Goal: Complete application form: Complete application form

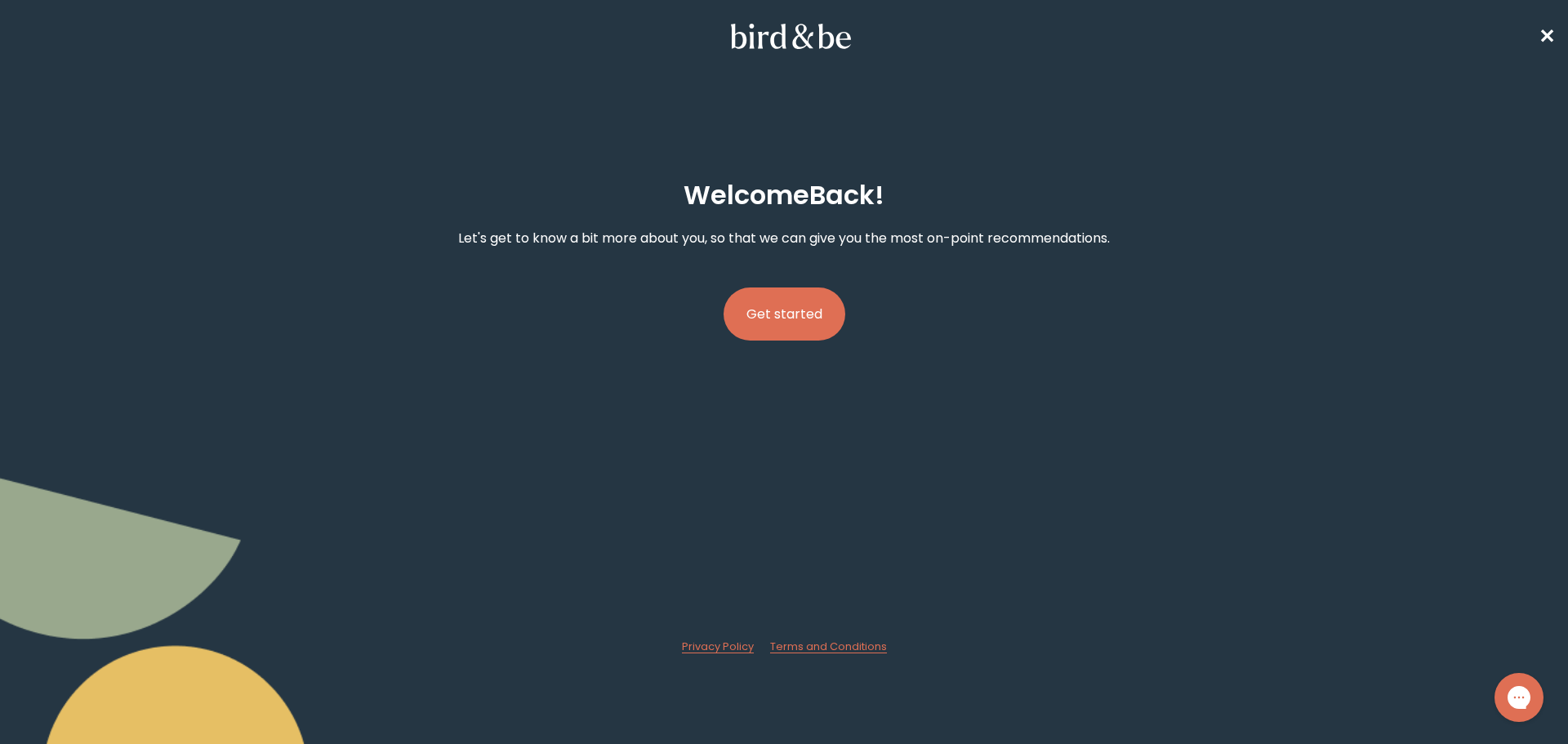
click at [808, 318] on button "Get started" at bounding box center [784, 314] width 122 height 53
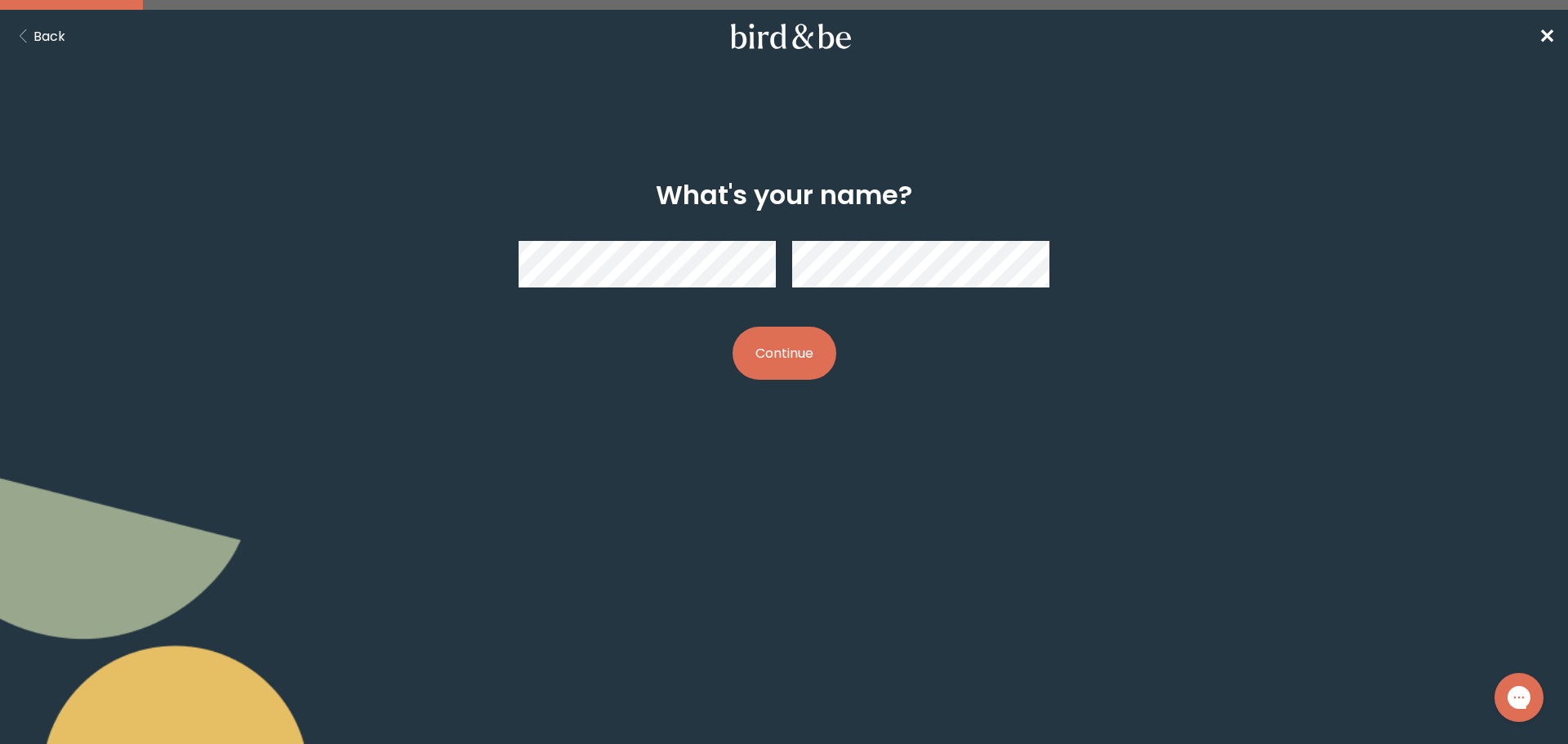
click at [788, 356] on button "Continue" at bounding box center [784, 353] width 103 height 53
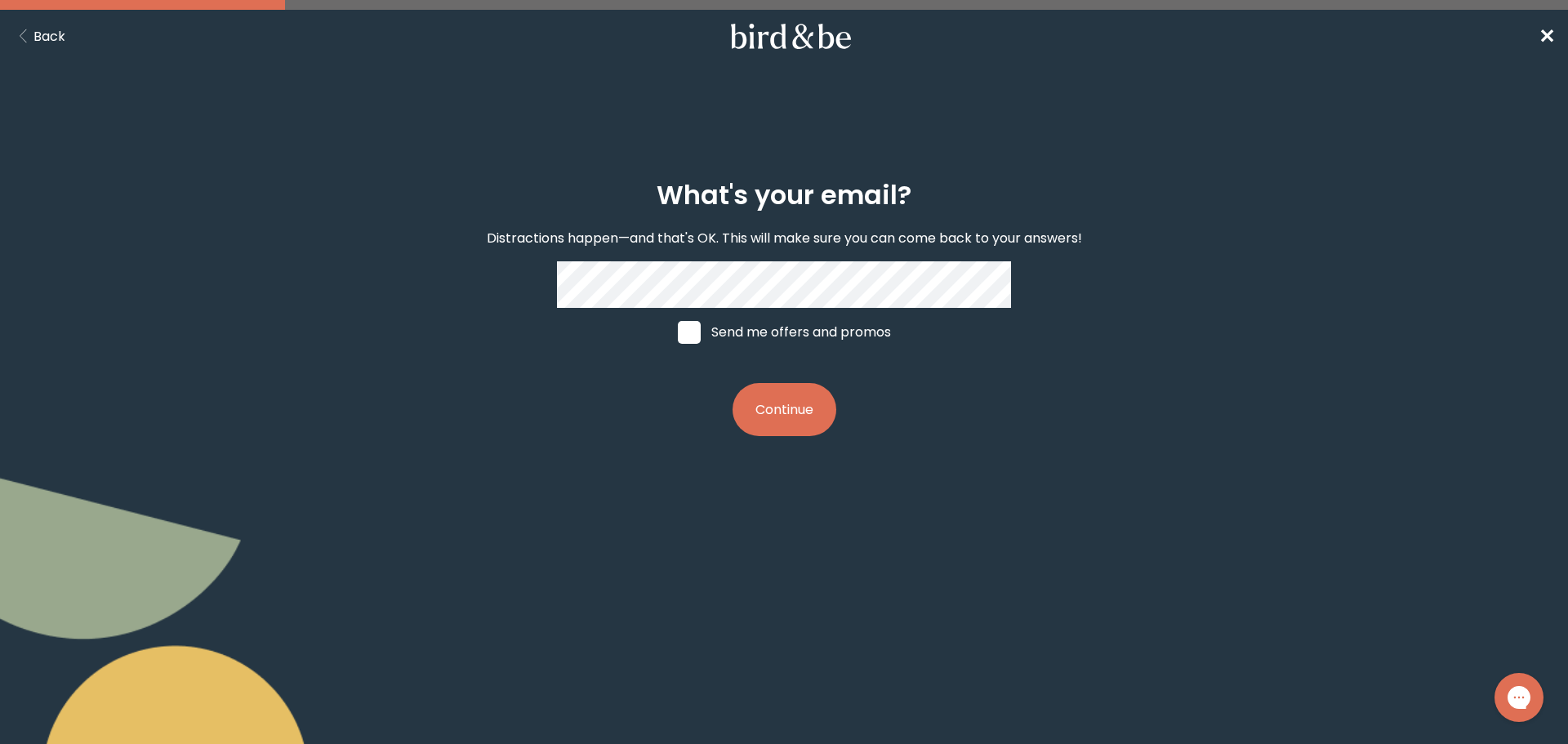
click at [775, 409] on button "Continue" at bounding box center [784, 409] width 103 height 53
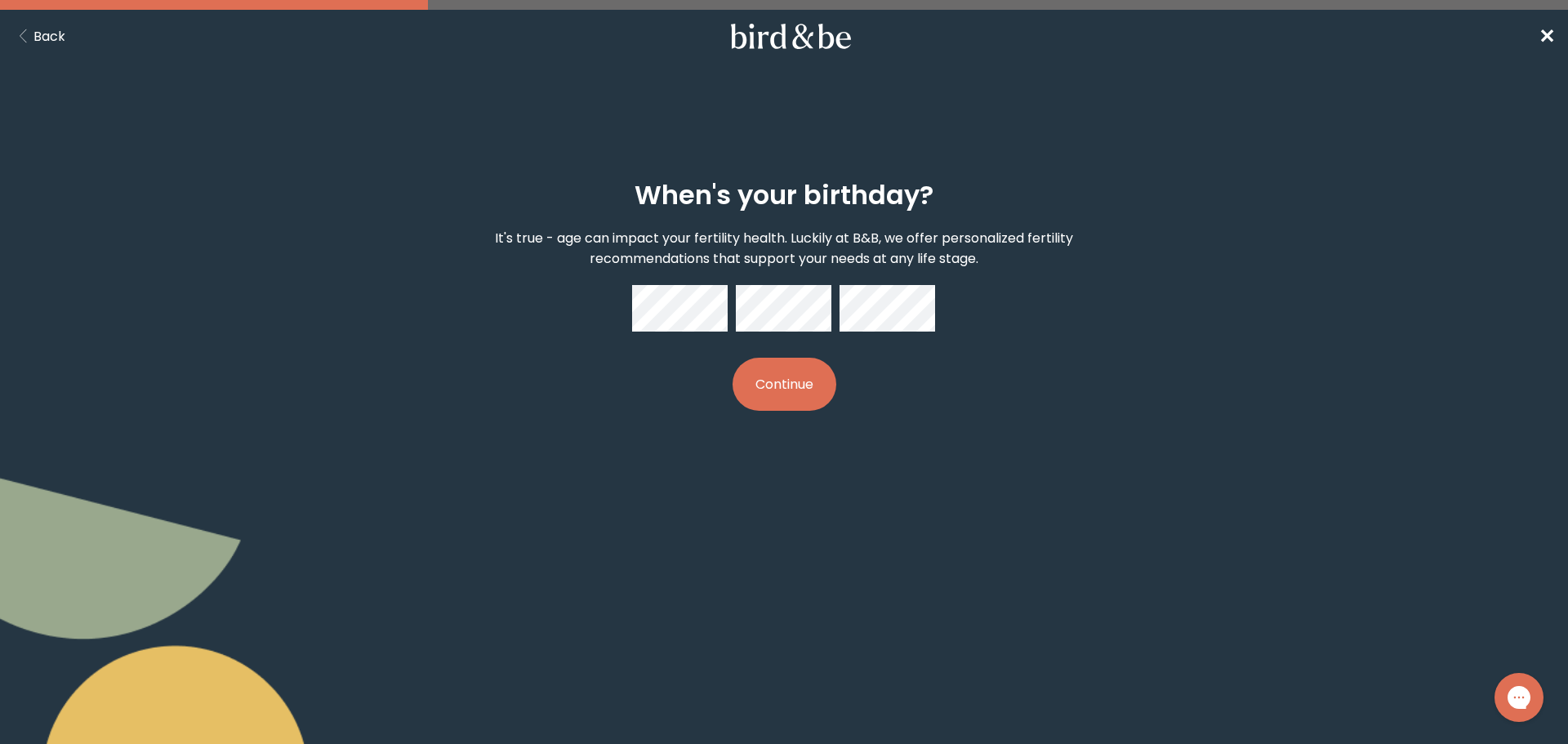
click at [49, 20] on nav "Back ✕" at bounding box center [784, 36] width 1568 height 52
click at [48, 27] on button "Back" at bounding box center [38, 37] width 52 height 20
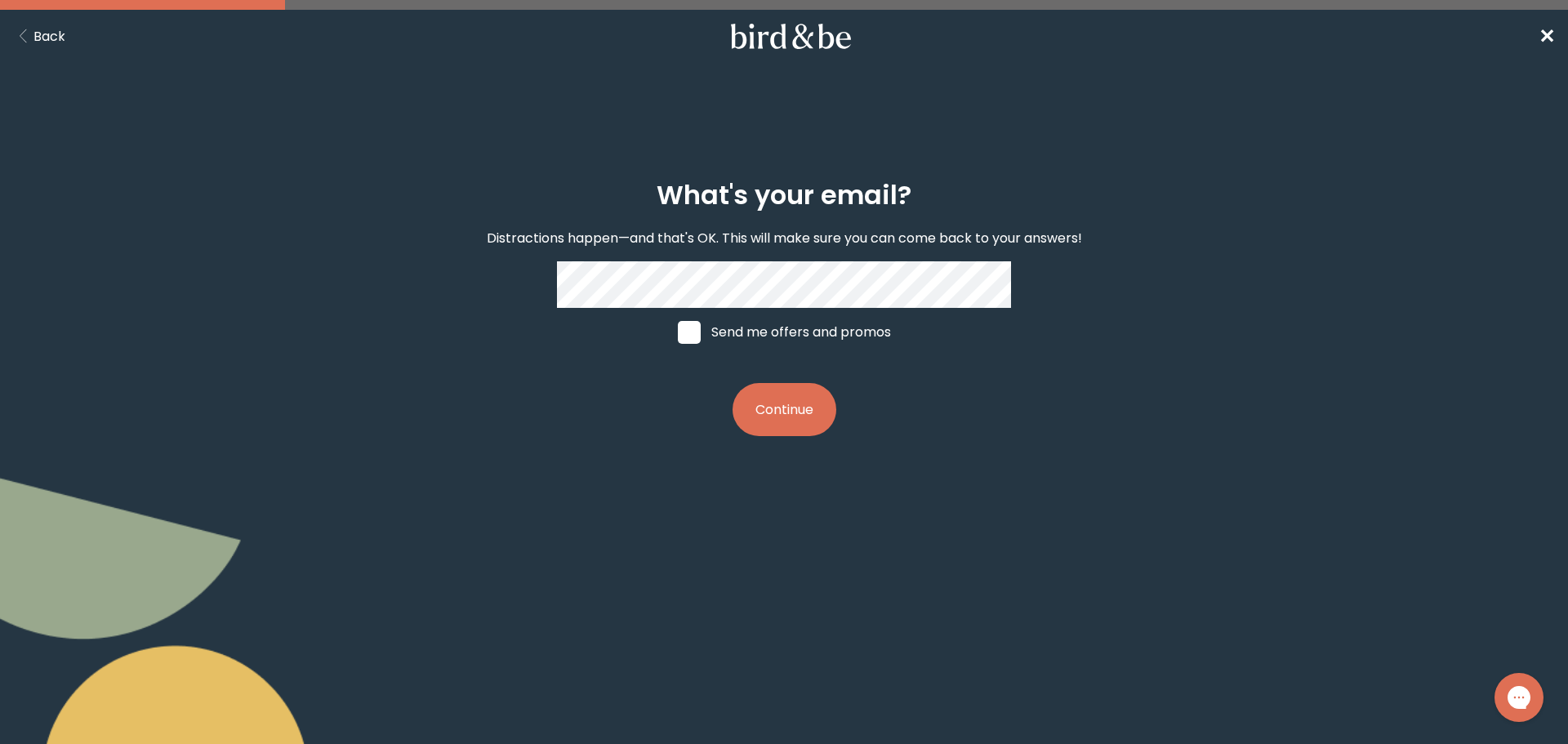
click at [48, 27] on button "Back" at bounding box center [38, 37] width 52 height 20
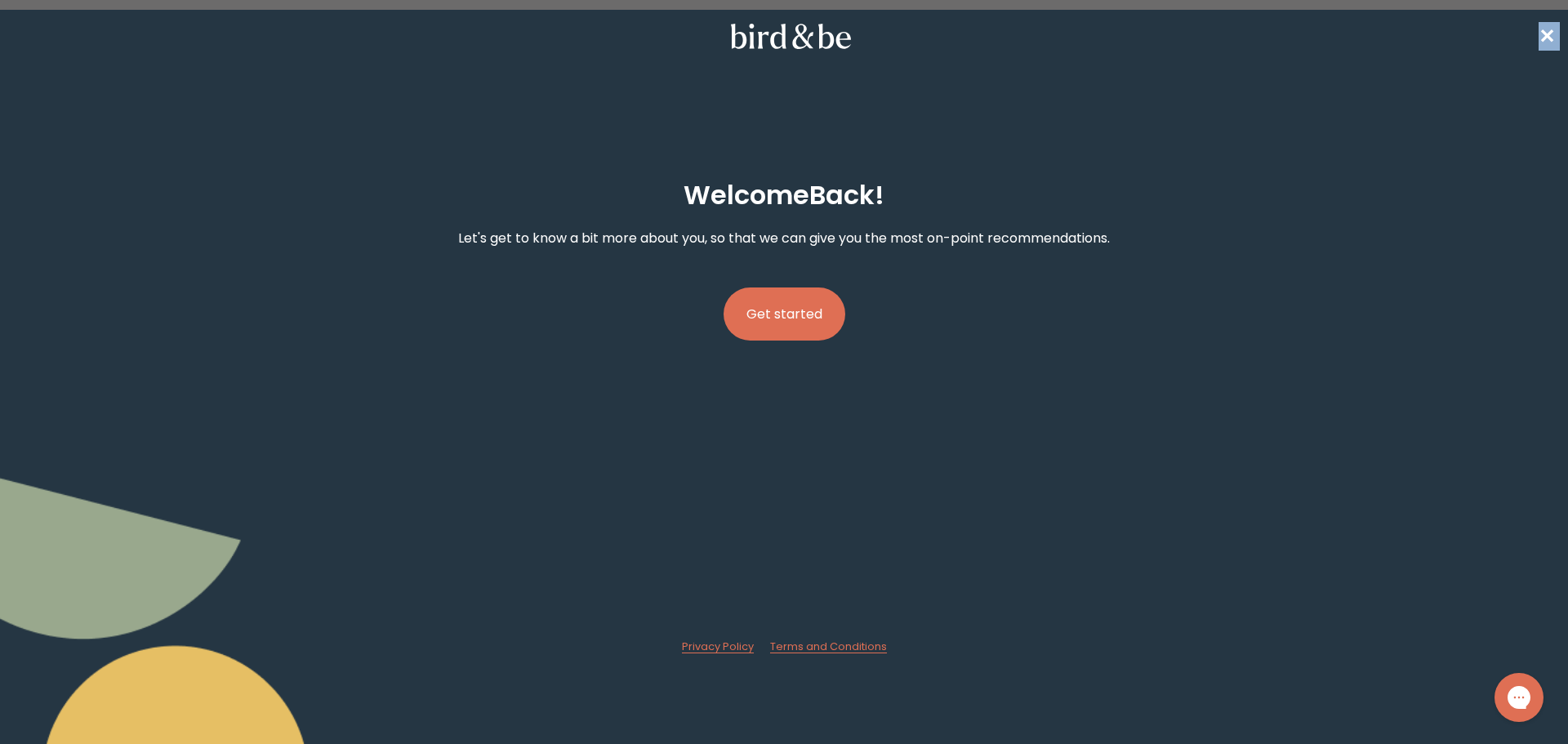
click at [48, 27] on nav "✕" at bounding box center [784, 36] width 1568 height 52
click at [1546, 27] on nav "✕" at bounding box center [784, 36] width 1568 height 52
click at [802, 320] on button "Get started" at bounding box center [784, 314] width 122 height 53
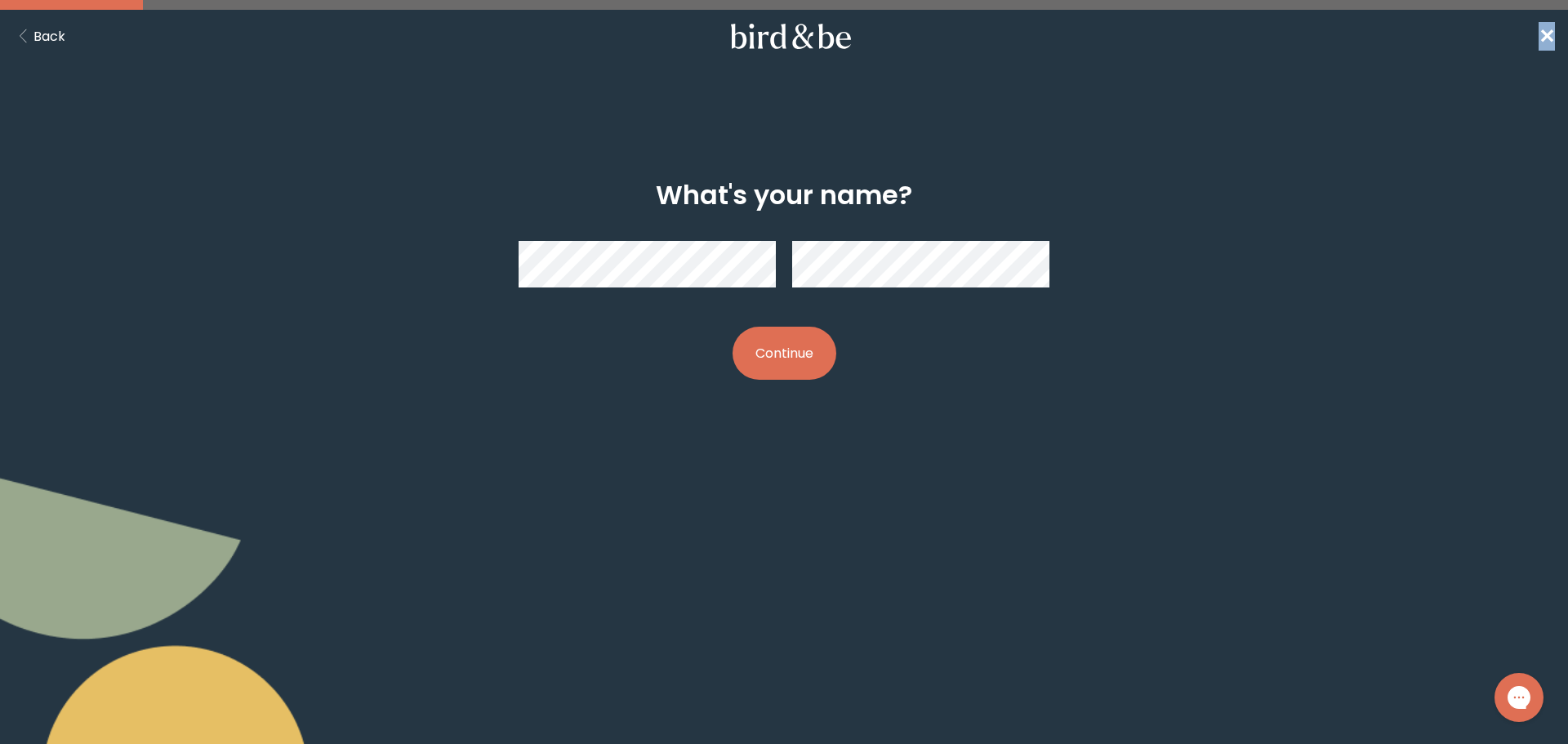
click at [782, 357] on button "Continue" at bounding box center [784, 353] width 103 height 53
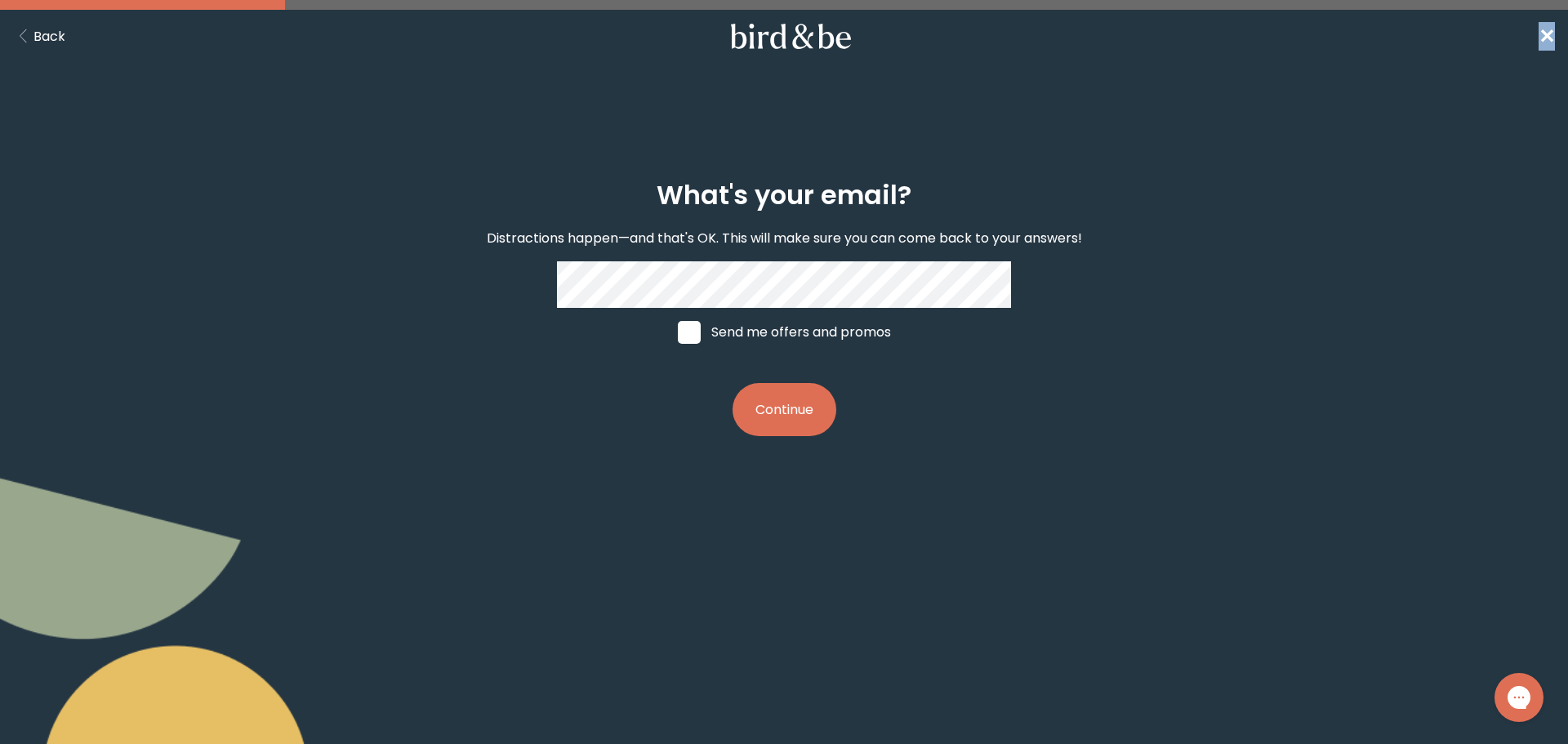
click at [779, 414] on button "Continue" at bounding box center [784, 409] width 103 height 53
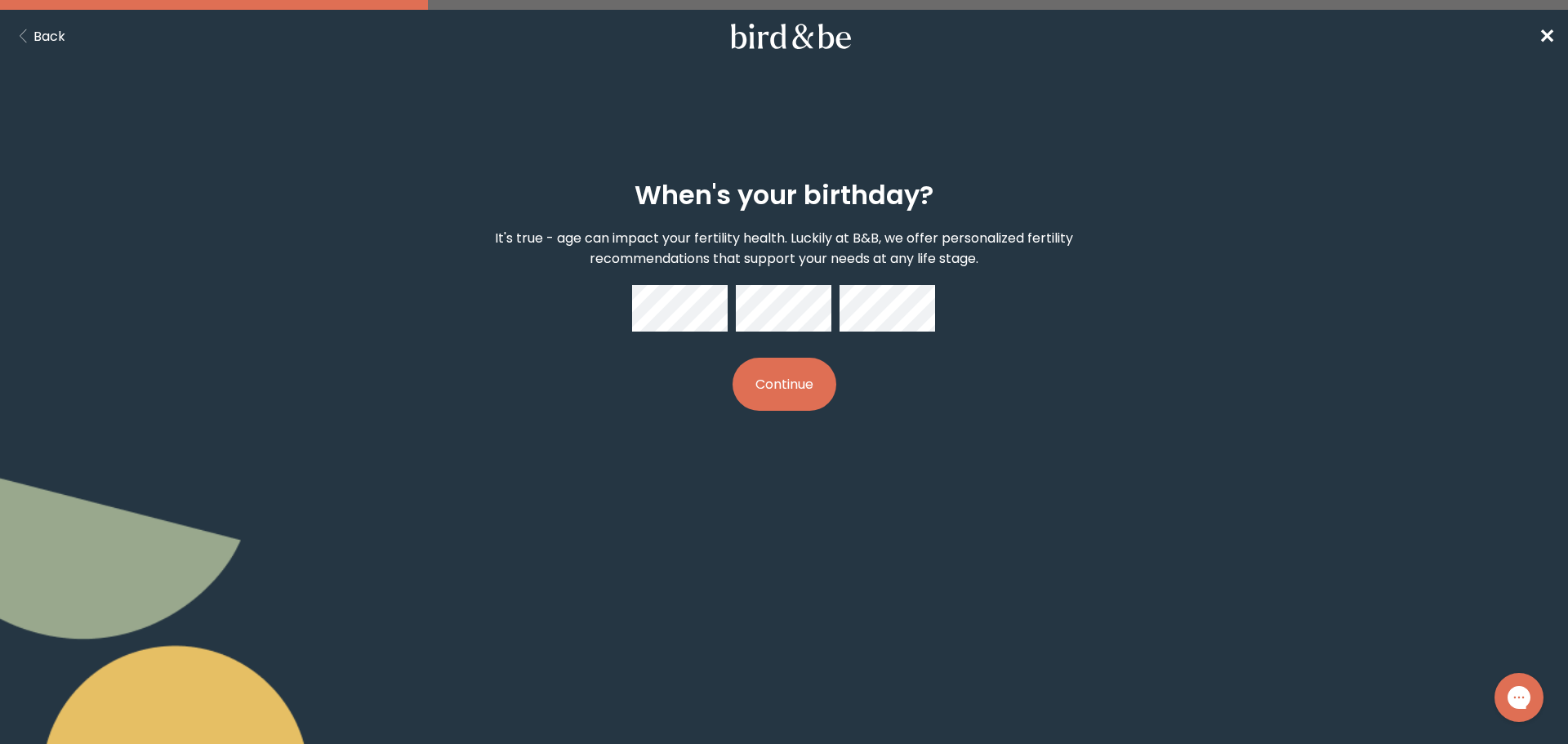
click at [729, 380] on div "When's your birthday? It's true - age can impact your fertility health. Luckily…" at bounding box center [783, 295] width 758 height 283
click at [772, 385] on button "Continue" at bounding box center [784, 384] width 103 height 53
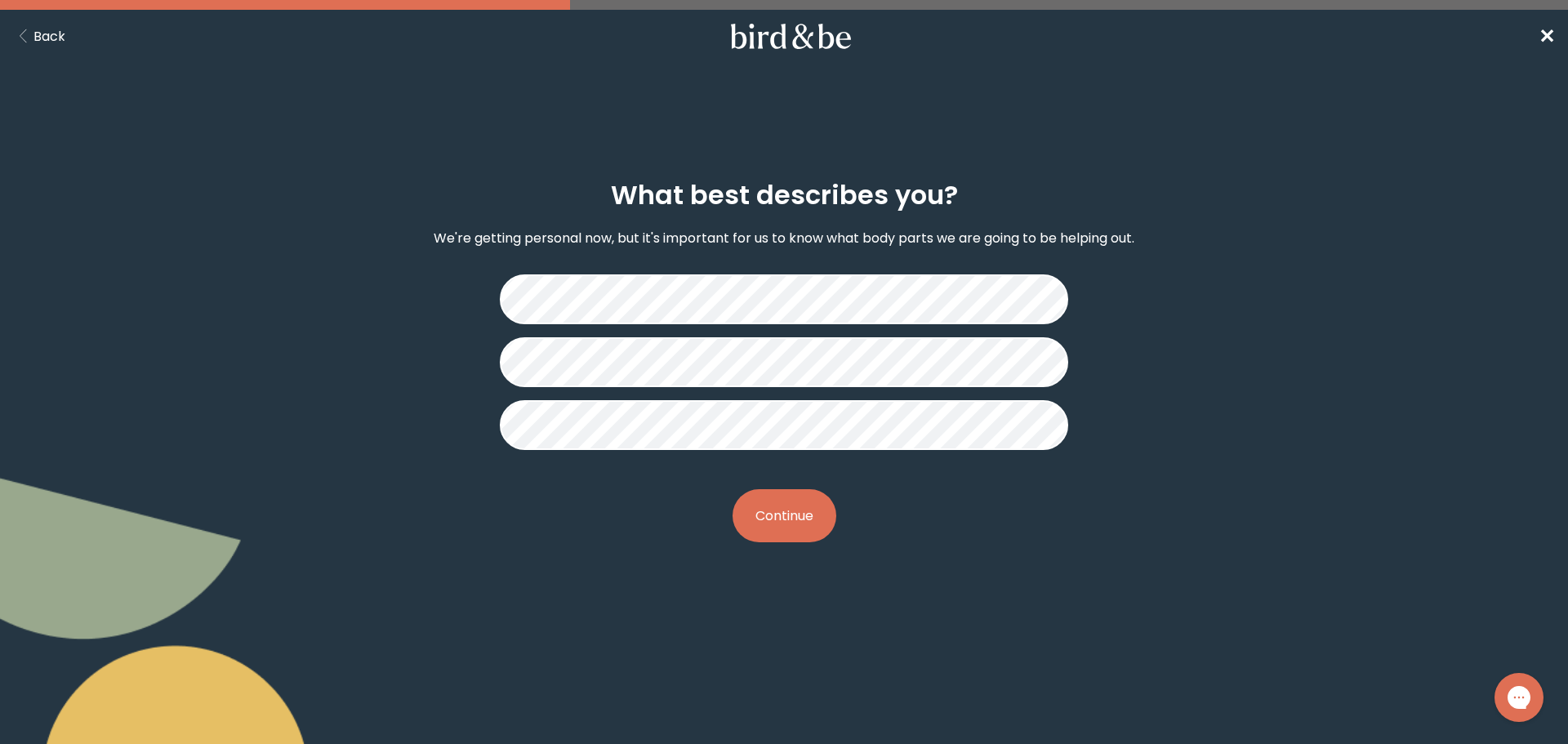
click at [794, 533] on button "Continue" at bounding box center [784, 515] width 103 height 53
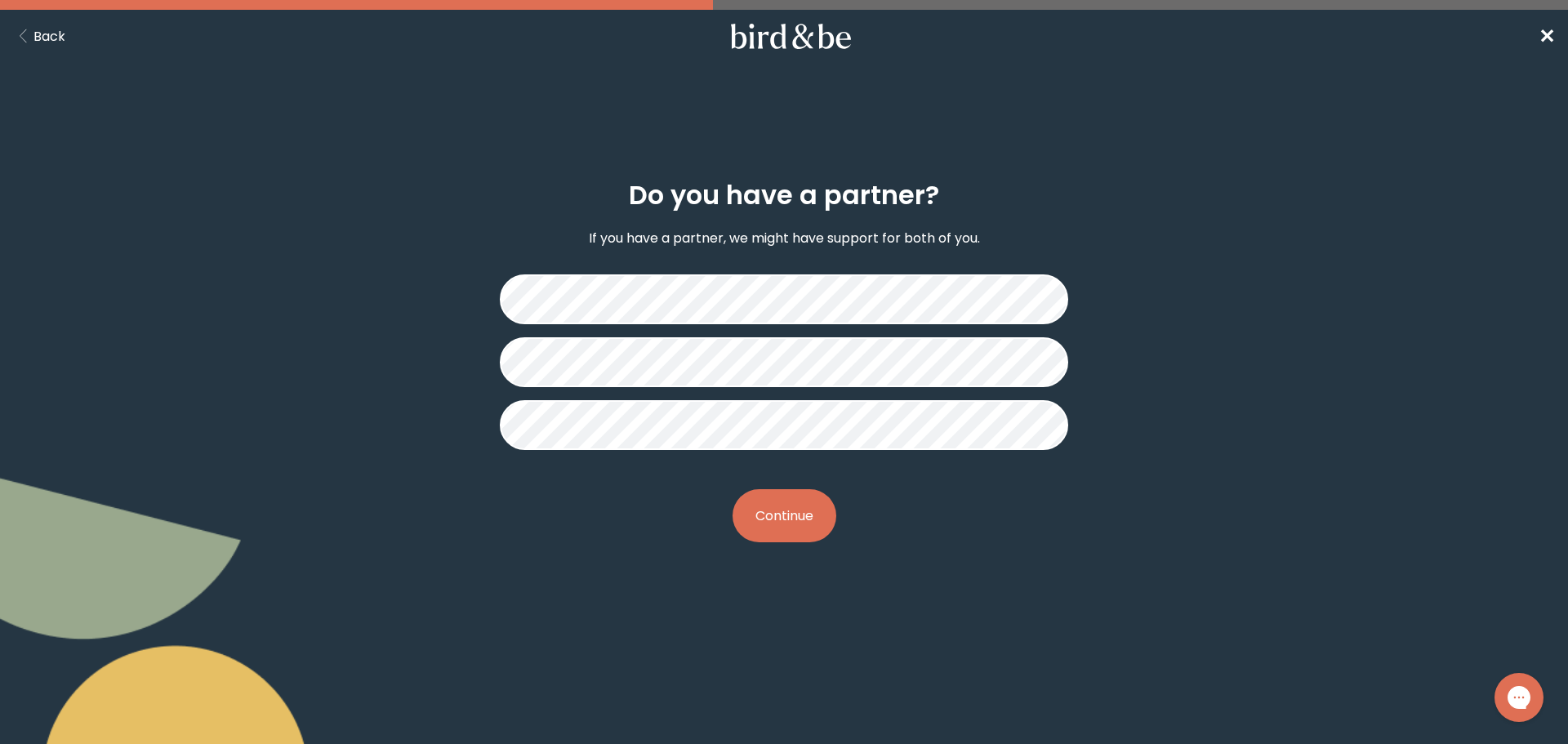
click at [781, 529] on button "Continue" at bounding box center [784, 515] width 103 height 53
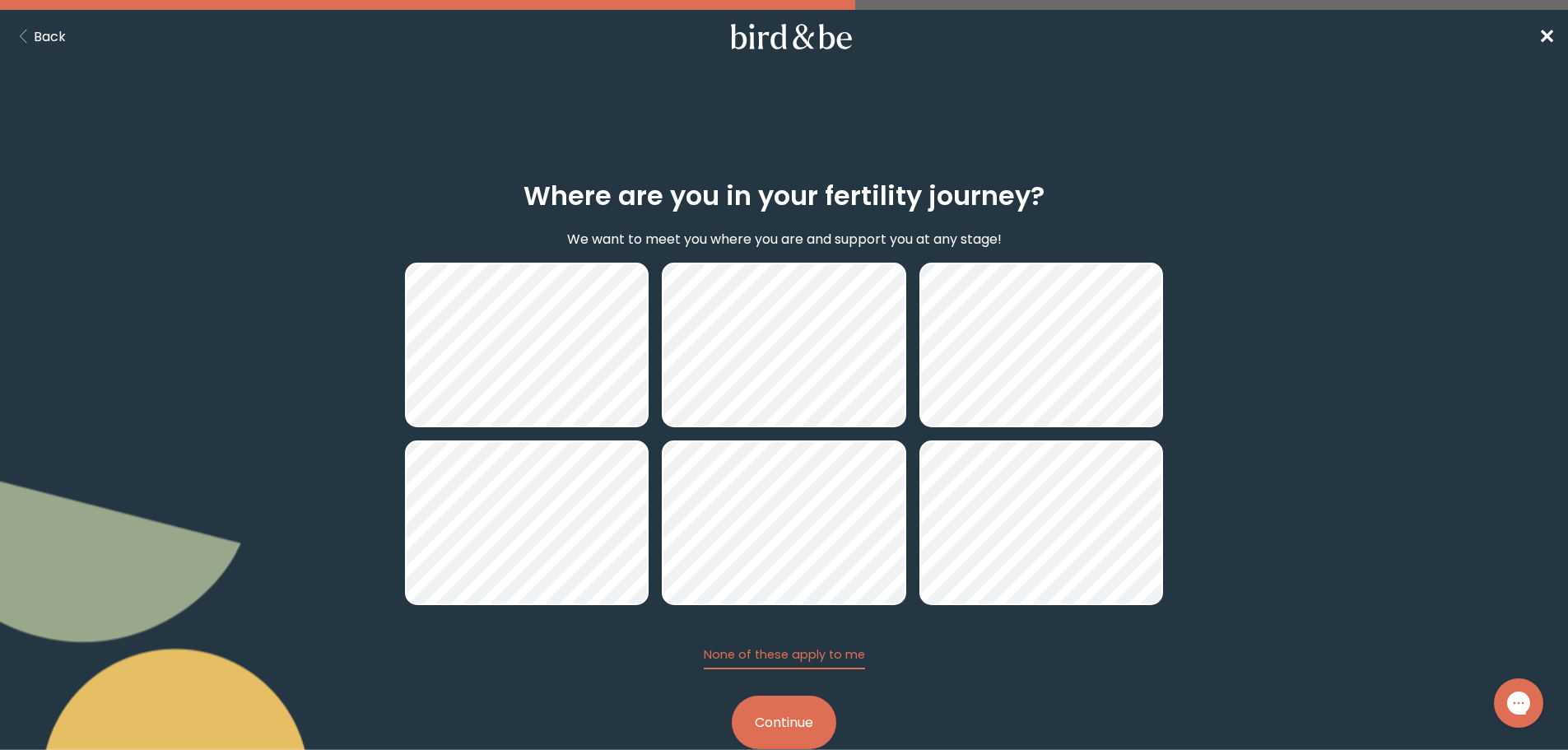
click at [768, 721] on button "Continue" at bounding box center [783, 722] width 104 height 53
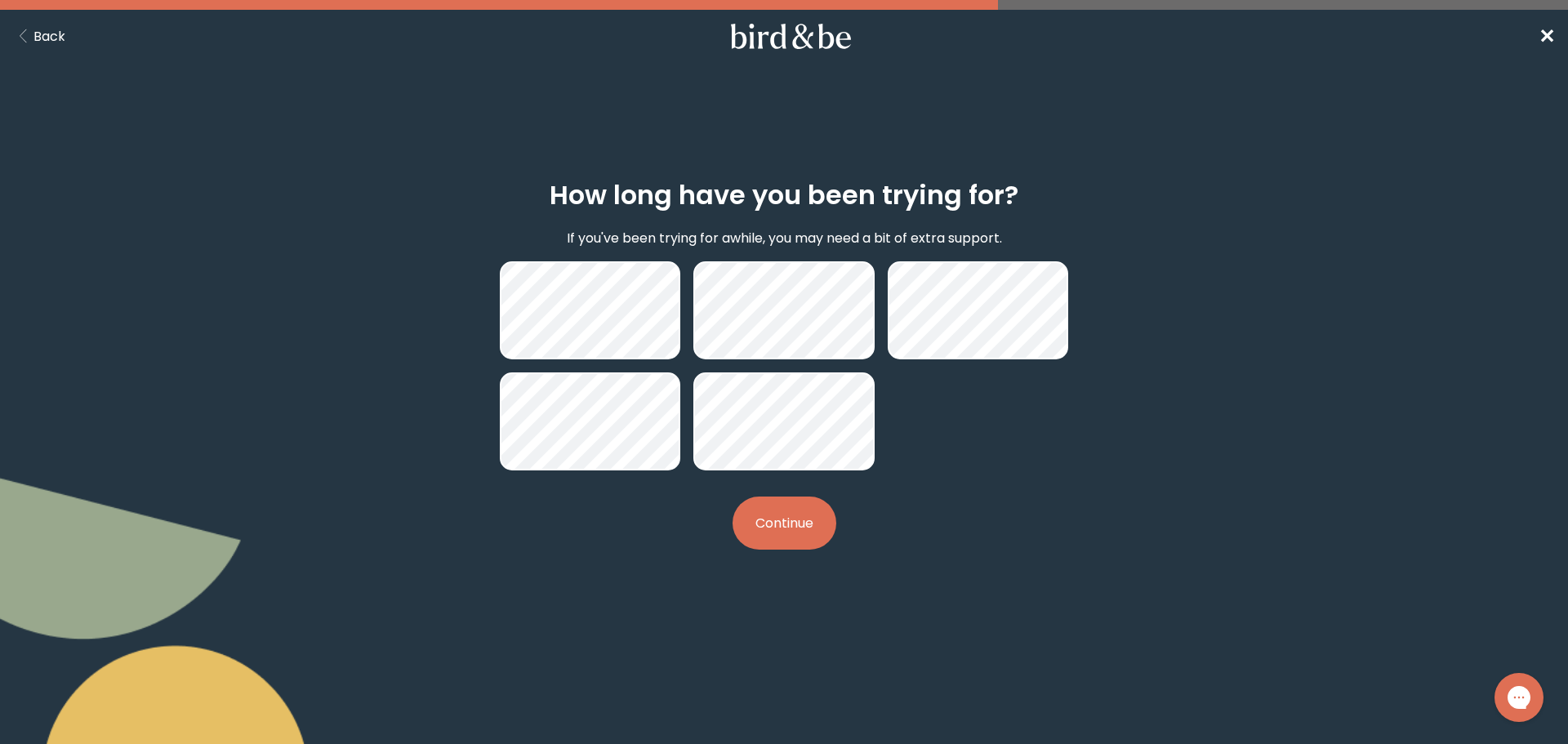
click at [770, 530] on button "Continue" at bounding box center [784, 523] width 103 height 53
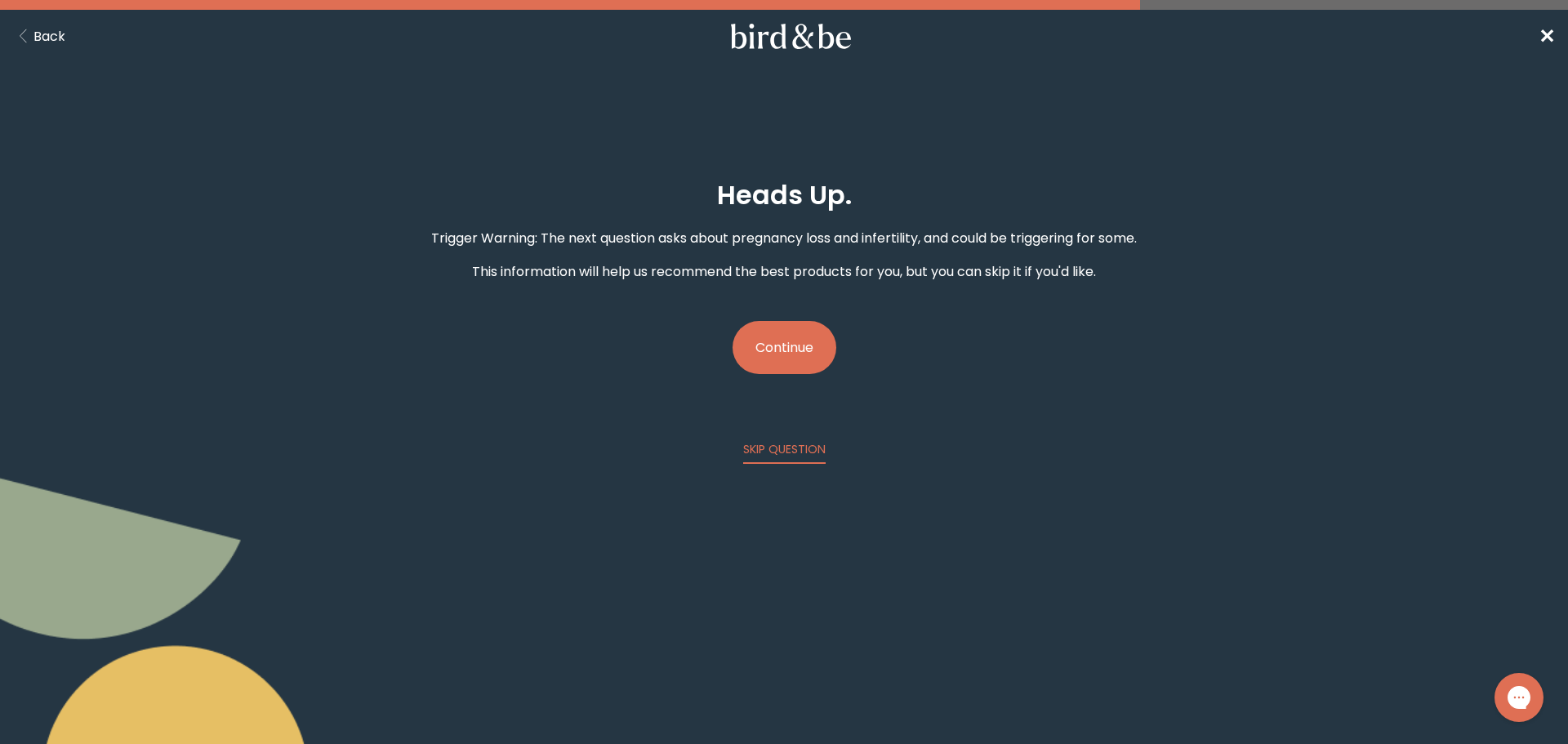
click at [787, 356] on button "Continue" at bounding box center [784, 347] width 103 height 53
